Goal: Task Accomplishment & Management: Complete application form

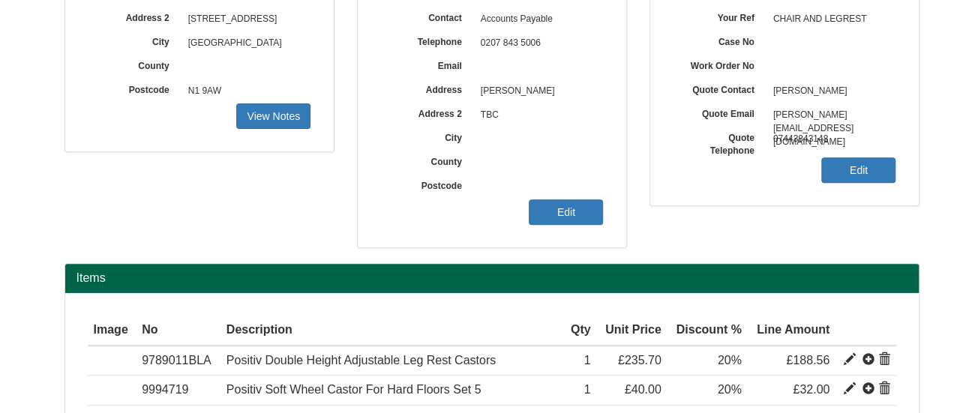
scroll to position [206, 0]
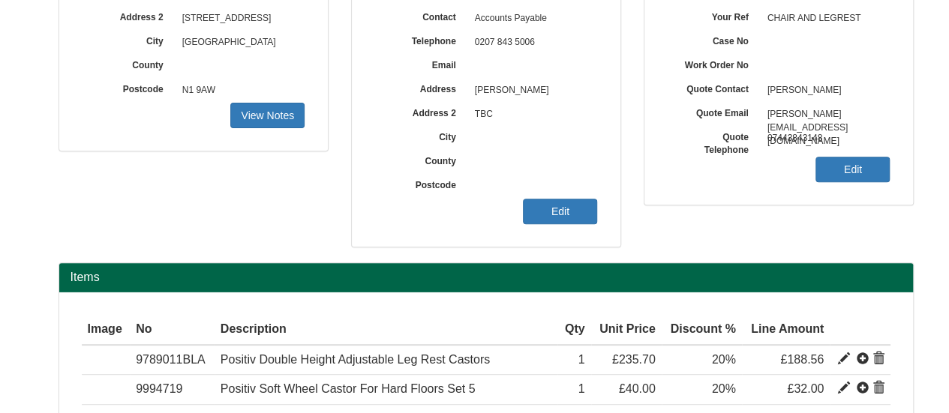
click at [585, 205] on link "Edit" at bounding box center [560, 212] width 74 height 26
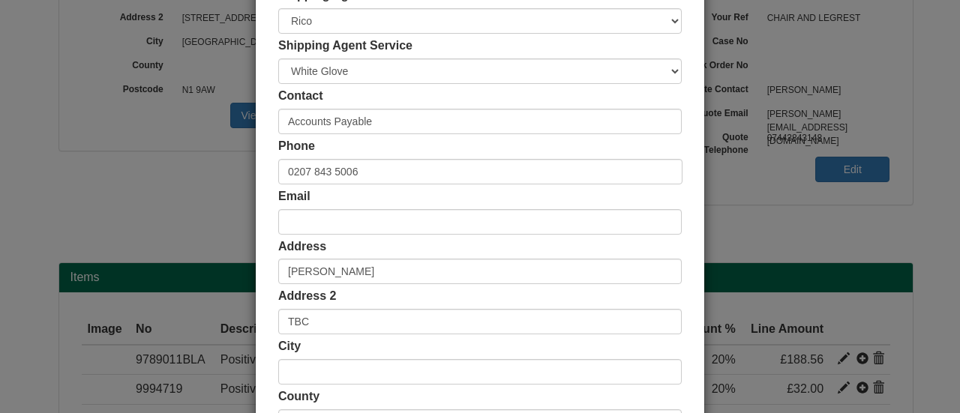
scroll to position [385, 0]
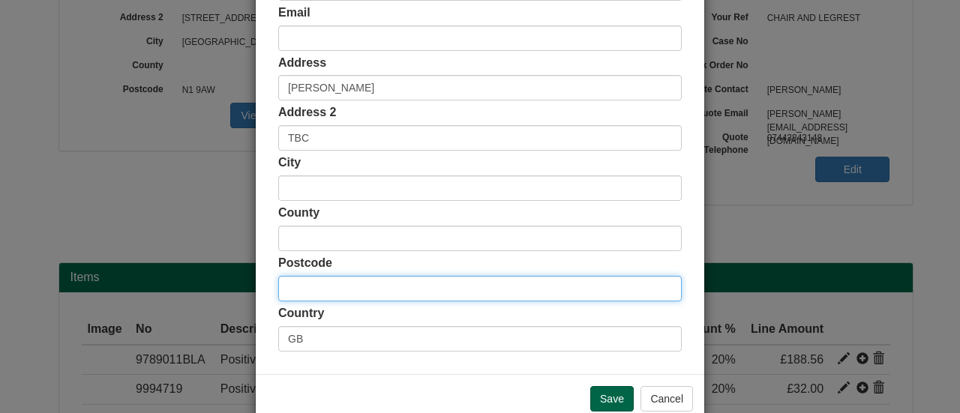
click at [343, 293] on input "text" at bounding box center [480, 289] width 404 height 26
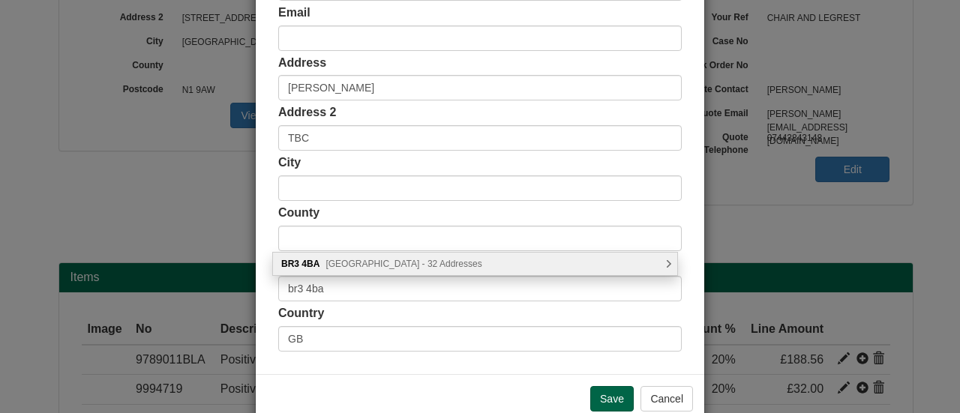
click at [382, 271] on div "BR3 [STREET_ADDRESS] Addresses" at bounding box center [475, 264] width 404 height 23
type input "BR3 4BA"
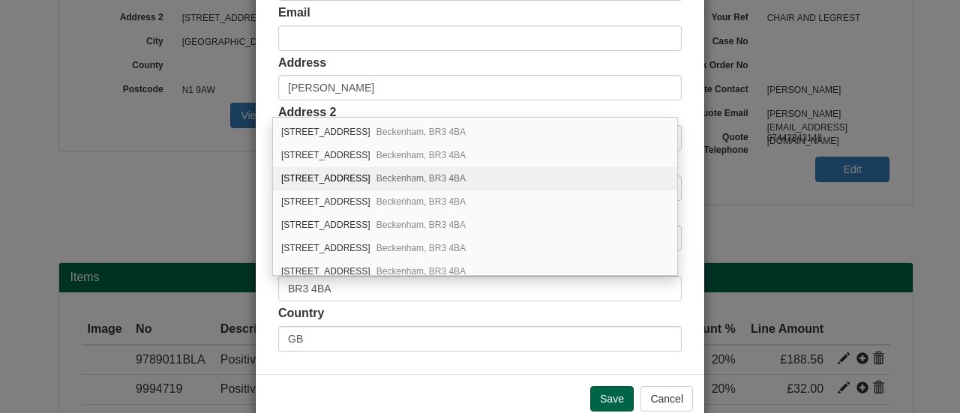
scroll to position [326, 0]
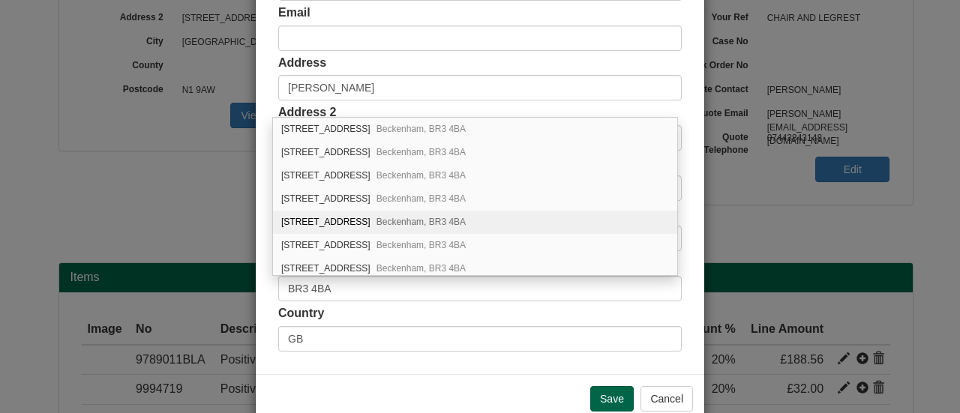
click at [377, 217] on span "Beckenham, BR3 4BA" at bounding box center [421, 222] width 89 height 11
type input "[STREET_ADDRESS]"
type input "Beckenham"
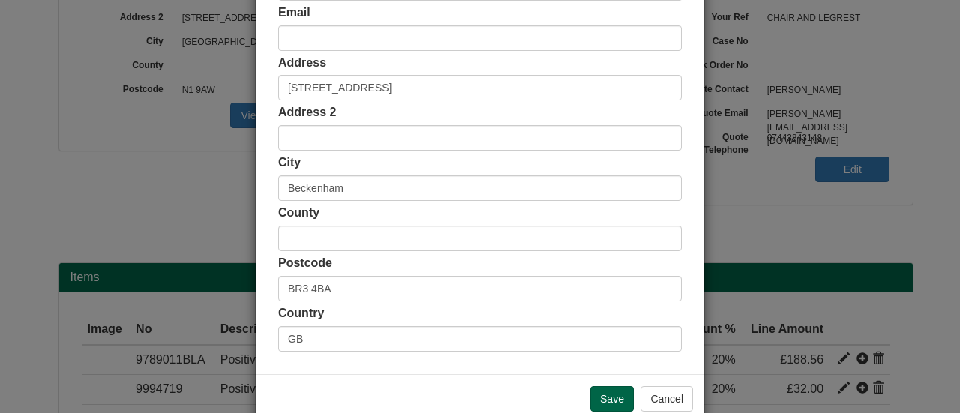
scroll to position [227, 0]
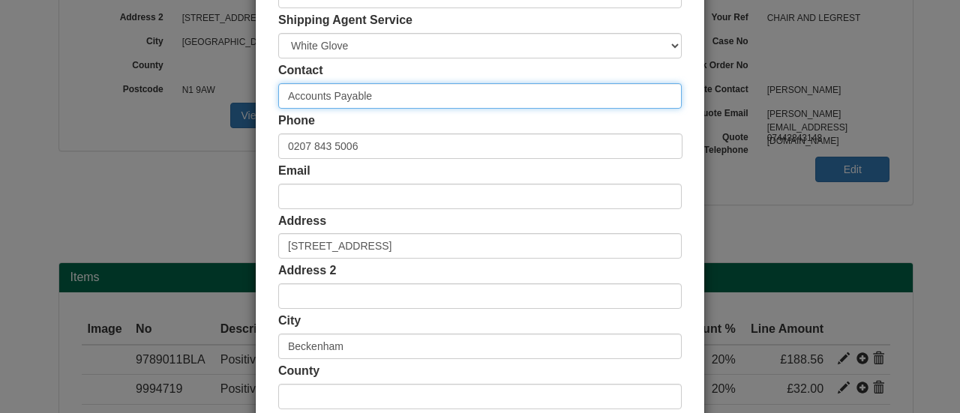
drag, startPoint x: 381, startPoint y: 95, endPoint x: 206, endPoint y: 109, distance: 176.1
click at [206, 109] on div "× Shipping Customer Name Eurostar International Limited Ship Method Free of Cha…" at bounding box center [480, 206] width 960 height 413
type input "[PERSON_NAME]"
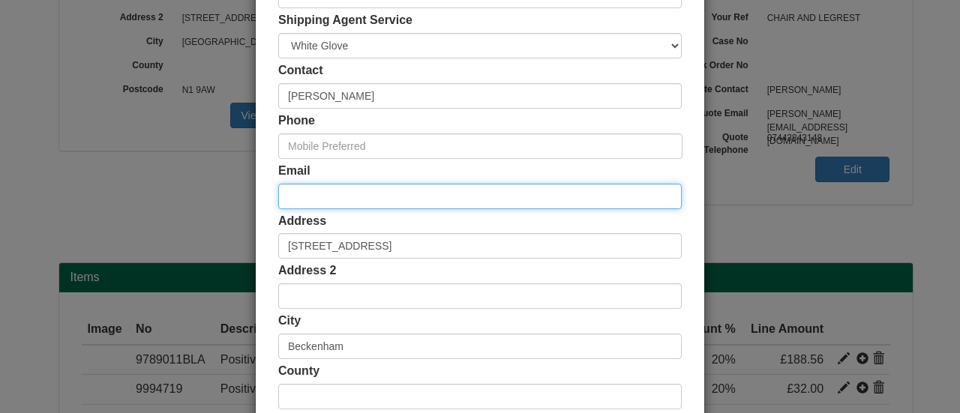
paste input "[PERSON_NAME][EMAIL_ADDRESS][DOMAIN_NAME]"
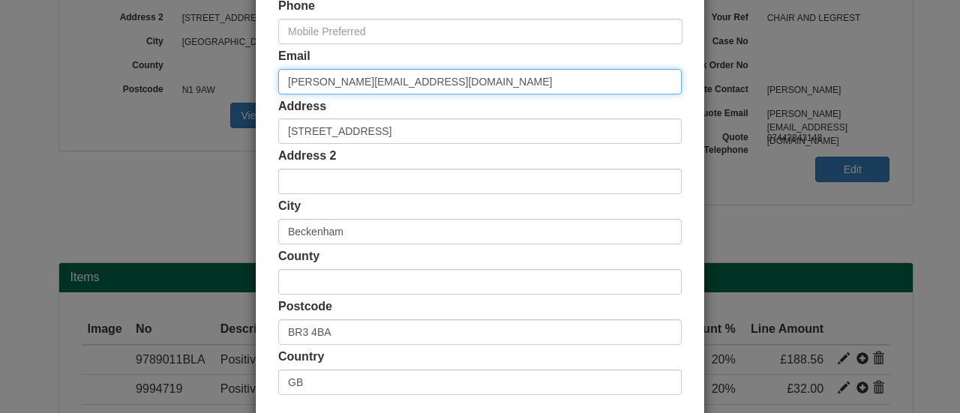
scroll to position [342, 0]
type input "[PERSON_NAME][EMAIL_ADDRESS][DOMAIN_NAME]"
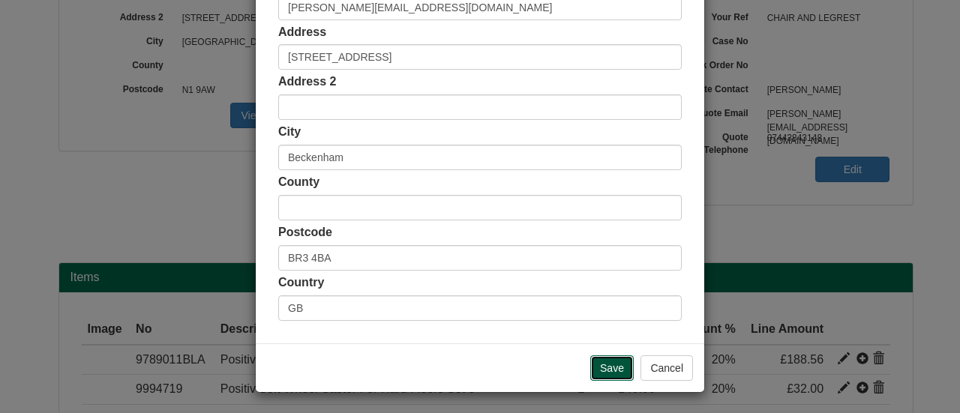
click at [620, 356] on input "Save" at bounding box center [612, 369] width 44 height 26
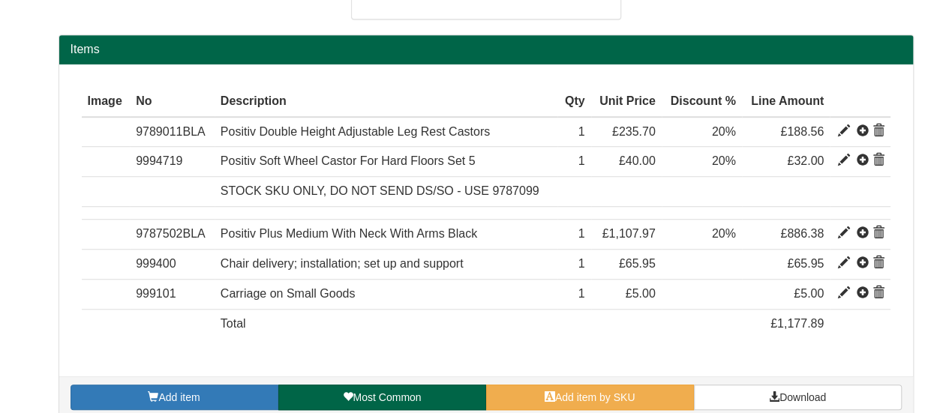
scroll to position [449, 0]
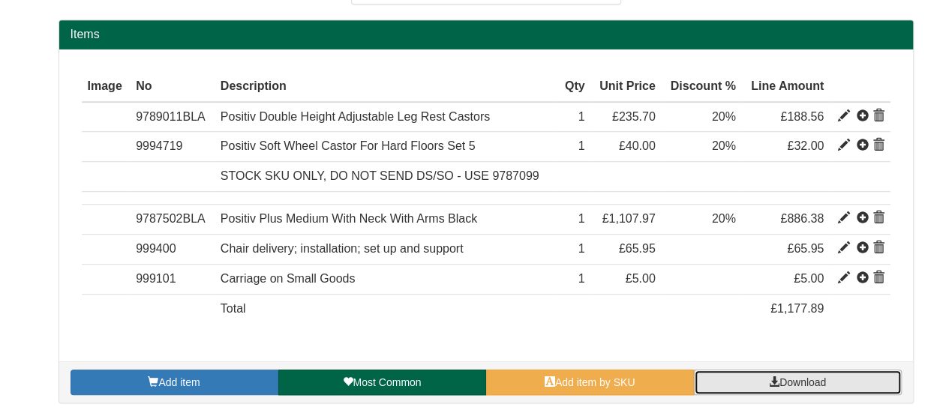
click at [759, 377] on link "Download" at bounding box center [798, 383] width 208 height 26
